Goal: Information Seeking & Learning: Learn about a topic

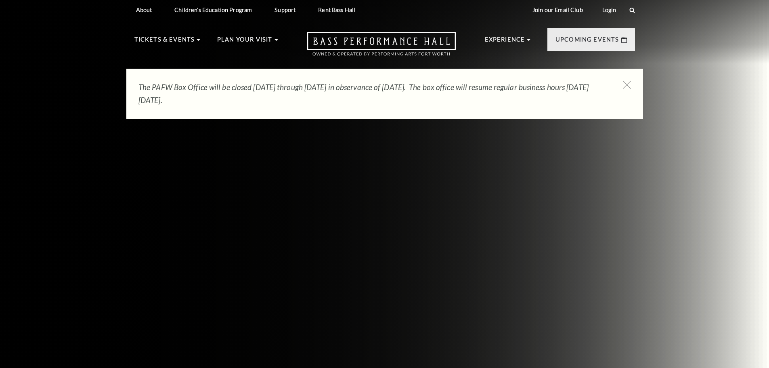
click at [632, 86] on div "The PAFW Box Office will be closed Saturday, August 30th through Monday, Septem…" at bounding box center [384, 94] width 517 height 50
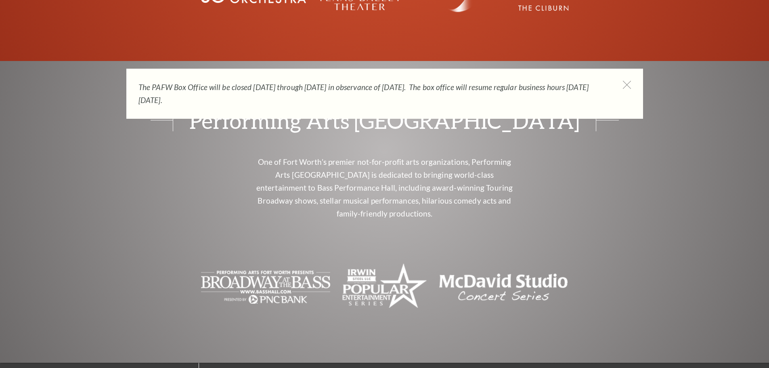
scroll to position [3262, 0]
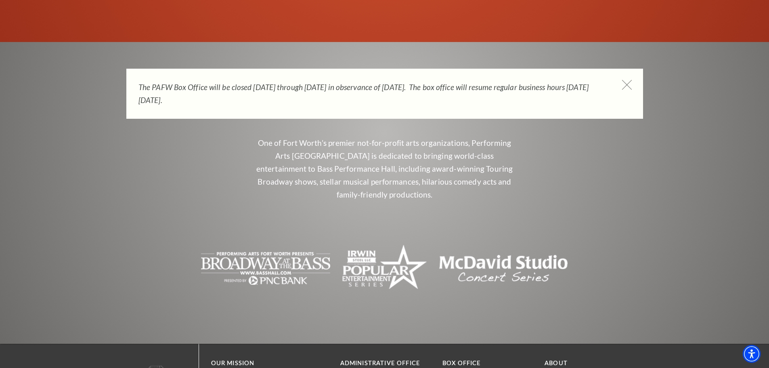
click at [626, 83] on icon at bounding box center [627, 85] width 10 height 10
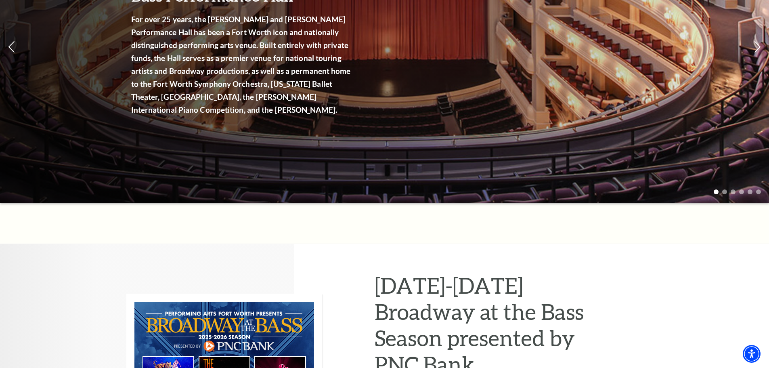
scroll to position [0, 0]
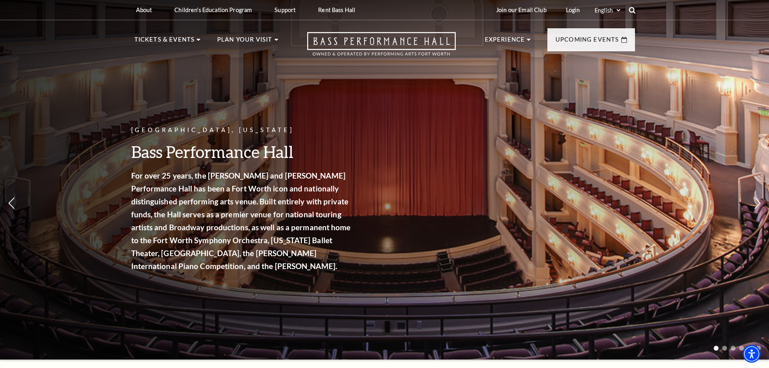
click at [630, 10] on icon at bounding box center [632, 9] width 7 height 7
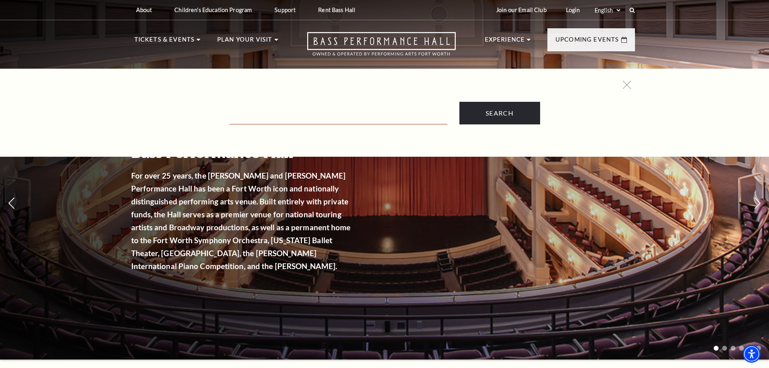
click at [269, 112] on input "Text field" at bounding box center [338, 116] width 218 height 17
type input "careers"
click at [460, 102] on input "Search" at bounding box center [500, 113] width 81 height 23
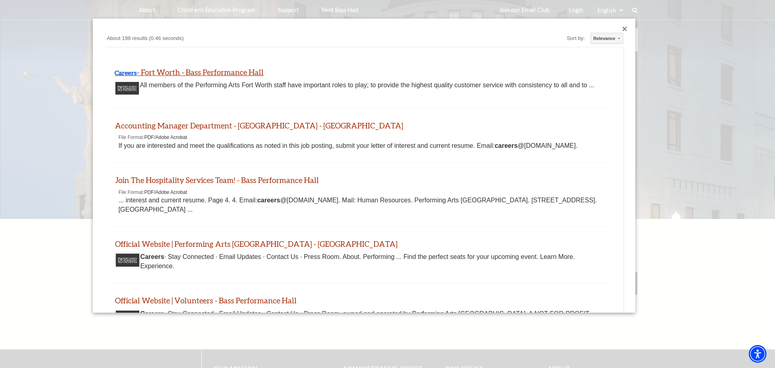
click at [218, 71] on link "Careers - Fort Worth - Bass Performance Hall" at bounding box center [189, 71] width 149 height 9
click at [199, 178] on link "Join The Hospitality Services Team! - Bass Performance Hall" at bounding box center [217, 179] width 204 height 9
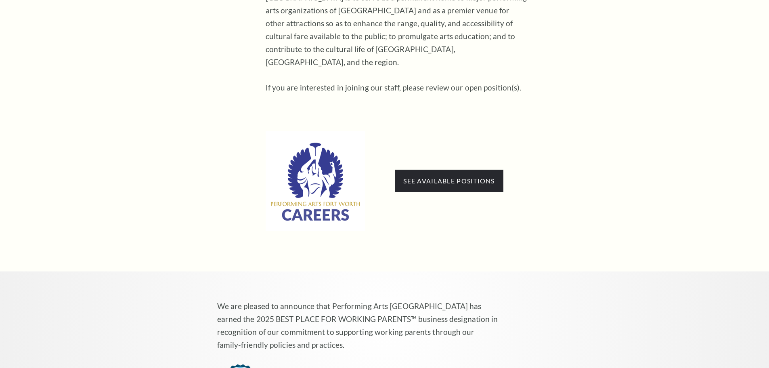
scroll to position [485, 0]
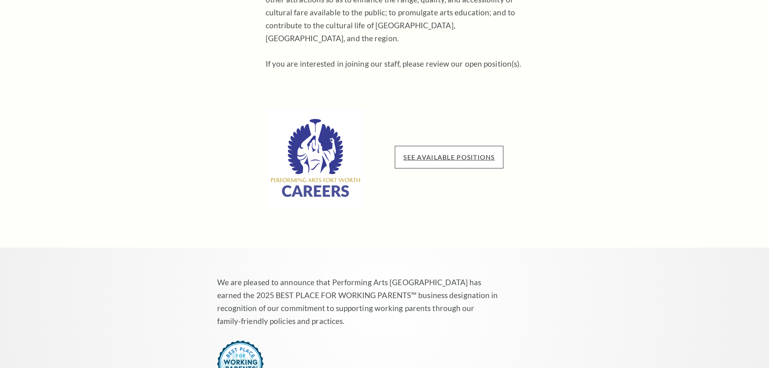
click at [453, 153] on link "See available positions" at bounding box center [448, 157] width 91 height 8
